Goal: Obtain resource: Download file/media

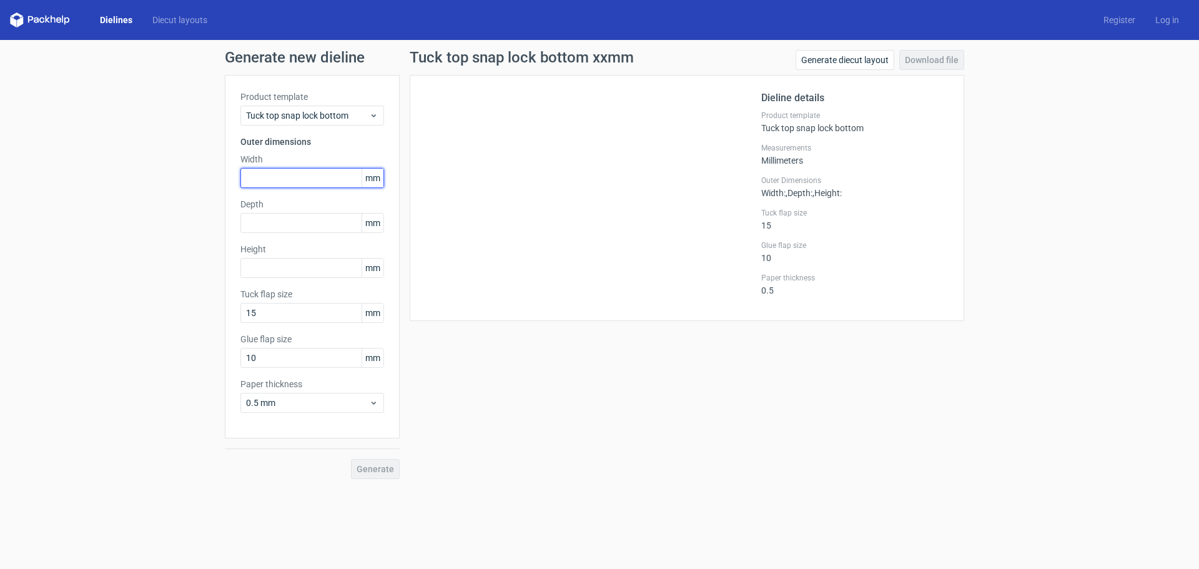
click at [255, 176] on input "text" at bounding box center [312, 178] width 144 height 20
type input "210"
type input "170"
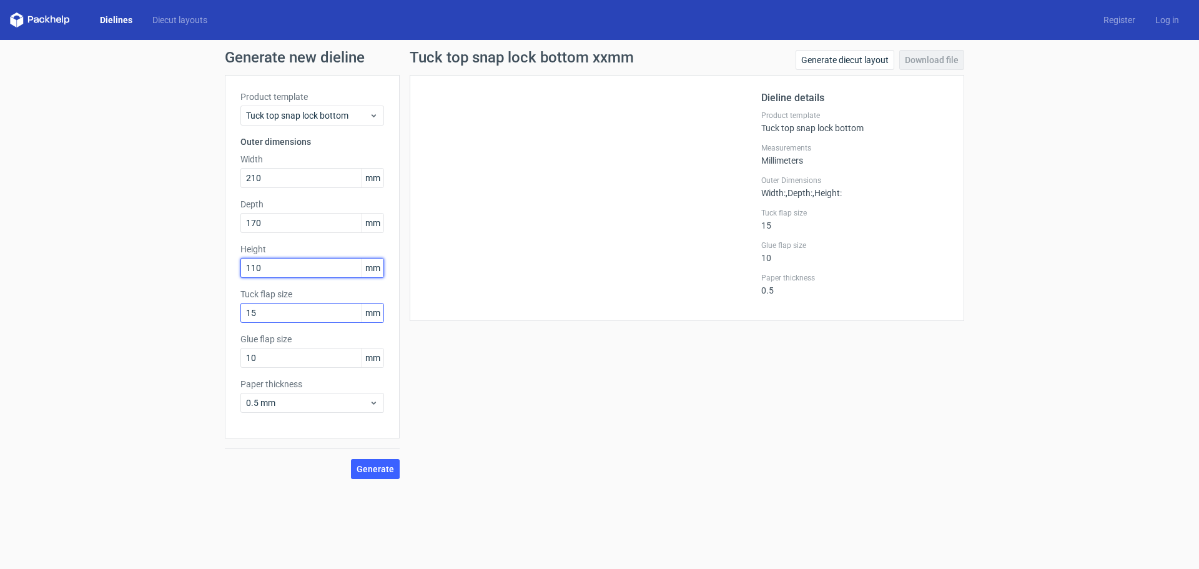
type input "110"
drag, startPoint x: 272, startPoint y: 316, endPoint x: 193, endPoint y: 342, distance: 83.0
click at [185, 337] on div "Generate new dieline Product template Tuck top snap lock bottom Outer dimension…" at bounding box center [599, 264] width 1199 height 449
type input "30"
type input "40"
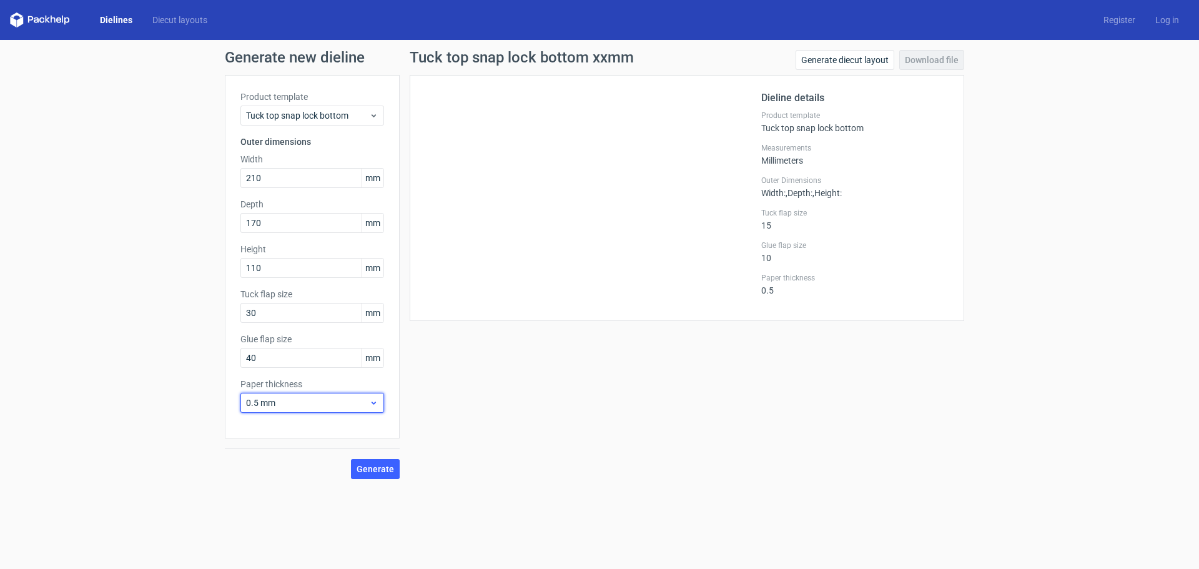
click at [285, 407] on span "0.5 mm" at bounding box center [307, 403] width 123 height 12
click at [284, 516] on div "3 mm" at bounding box center [312, 510] width 134 height 20
click at [382, 470] on span "Generate" at bounding box center [375, 469] width 37 height 9
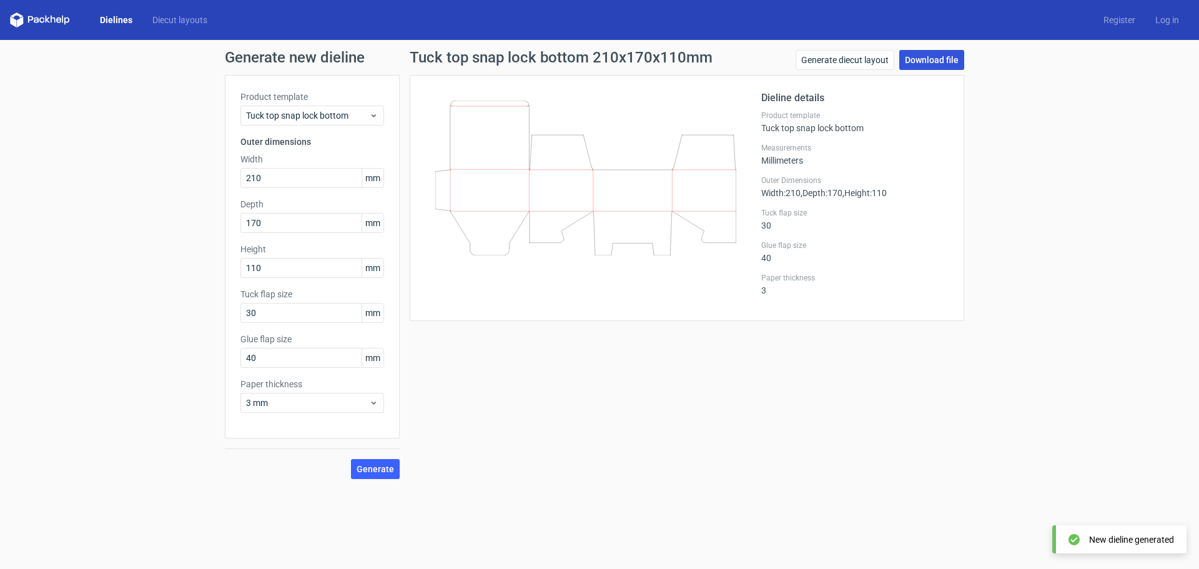
click at [934, 60] on link "Download file" at bounding box center [931, 60] width 65 height 20
drag, startPoint x: 94, startPoint y: 488, endPoint x: 67, endPoint y: 560, distance: 76.7
click at [94, 493] on form "Generate new dieline Product template Tuck top snap lock bottom Outer dimension…" at bounding box center [599, 304] width 1199 height 529
click at [1166, 11] on div "Dielines Diecut layouts Register Log in" at bounding box center [599, 20] width 1199 height 40
click at [1168, 17] on link "Log in" at bounding box center [1167, 20] width 44 height 12
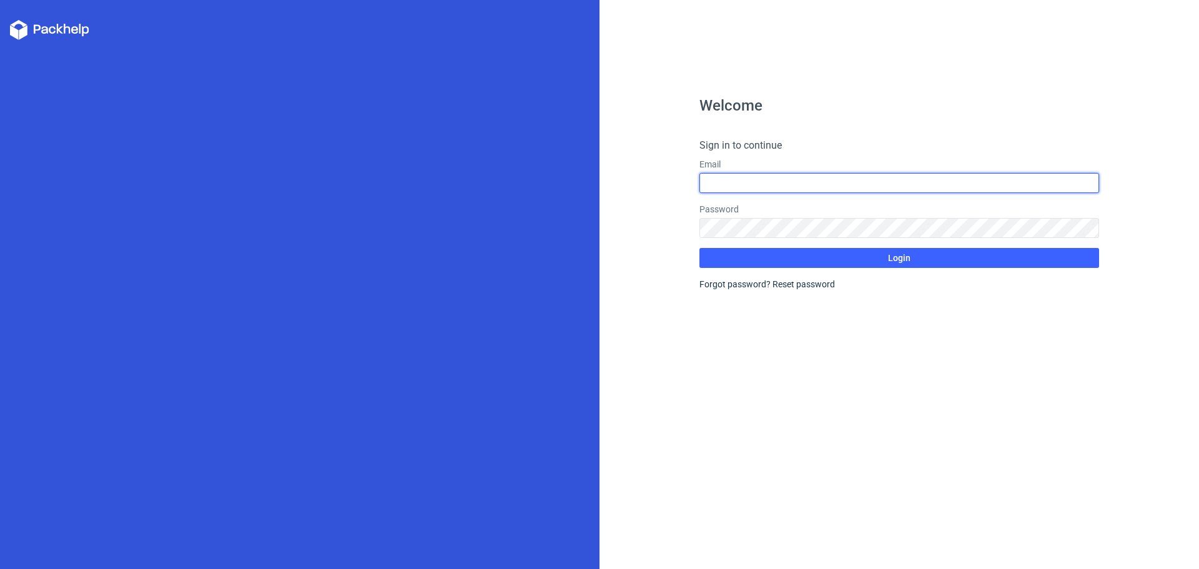
click at [834, 173] on input "text" at bounding box center [900, 183] width 400 height 20
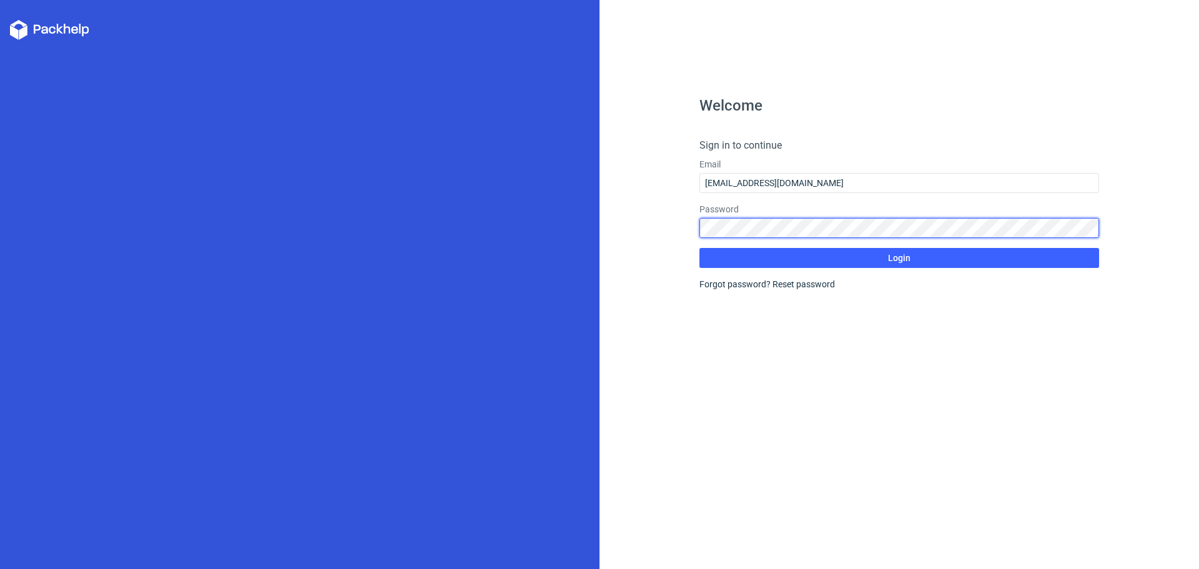
click at [700, 248] on button "Login" at bounding box center [900, 258] width 400 height 20
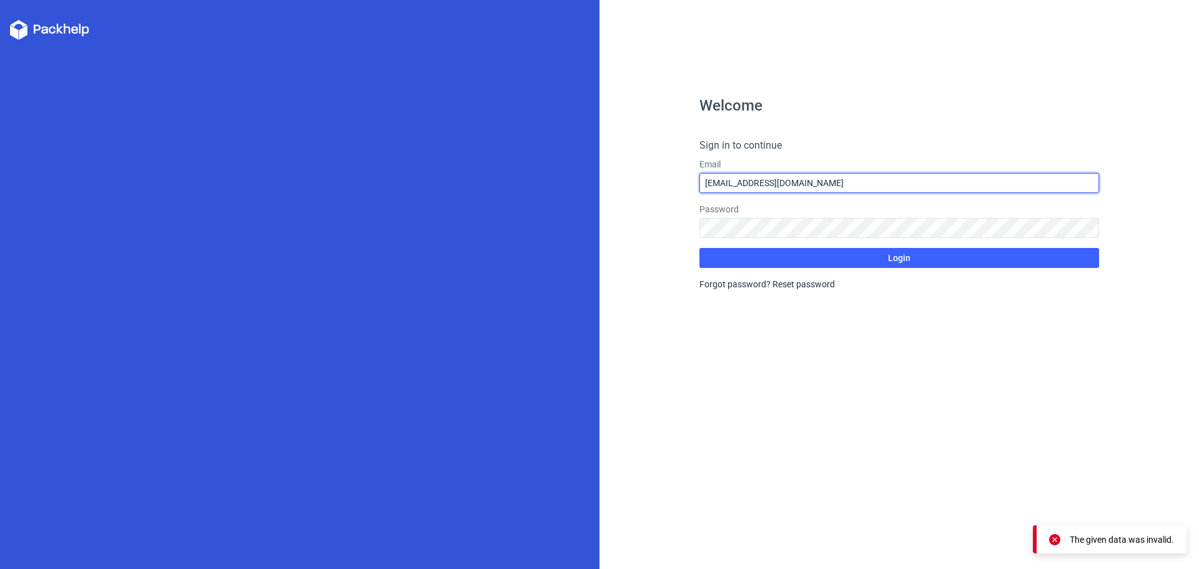
drag, startPoint x: 808, startPoint y: 182, endPoint x: 590, endPoint y: 193, distance: 218.2
click at [590, 193] on div "Welcome Sign in to continue Email [EMAIL_ADDRESS][DOMAIN_NAME] Password Login F…" at bounding box center [599, 284] width 1199 height 569
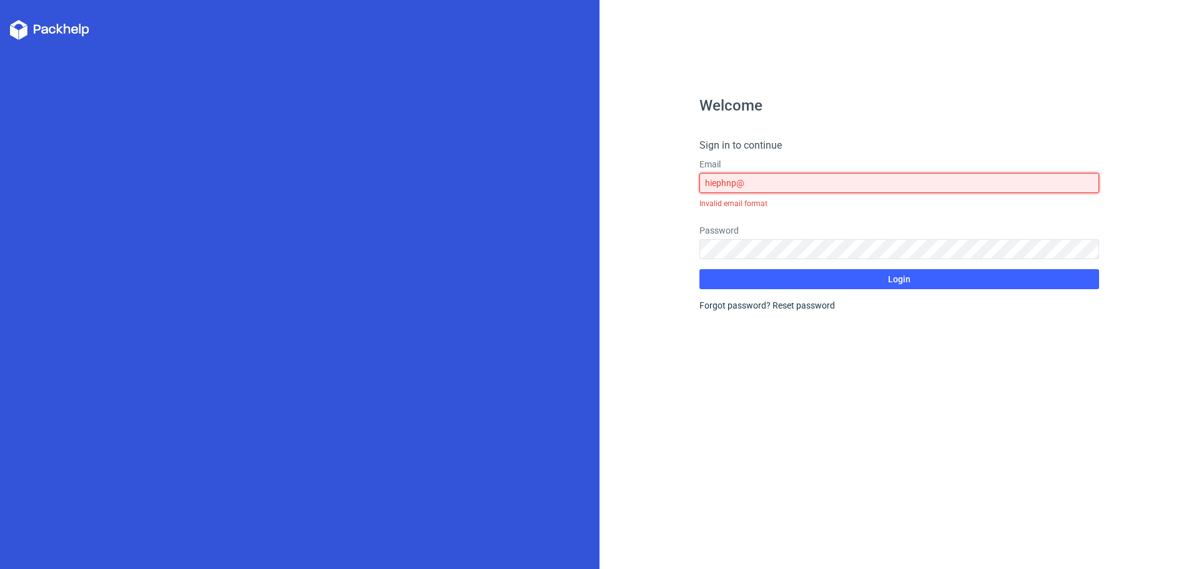
type input "[EMAIL_ADDRESS][DOMAIN_NAME]"
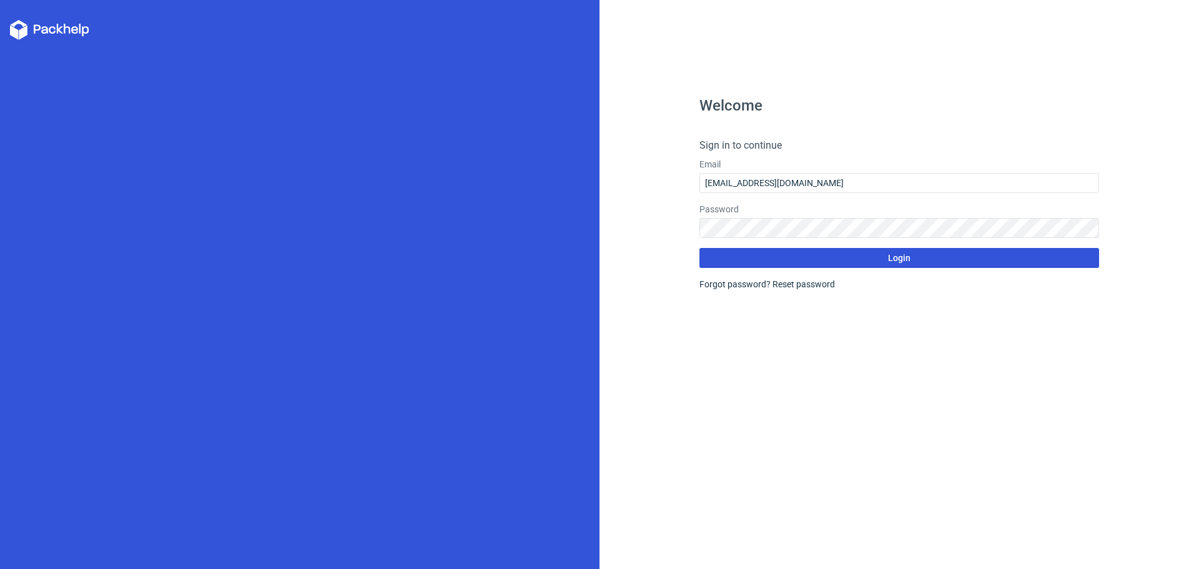
click at [819, 257] on button "Login" at bounding box center [900, 258] width 400 height 20
